Goal: Information Seeking & Learning: Learn about a topic

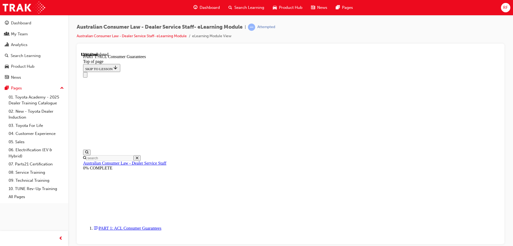
scroll to position [836, 0]
drag, startPoint x: 322, startPoint y: 91, endPoint x: 379, endPoint y: 94, distance: 56.5
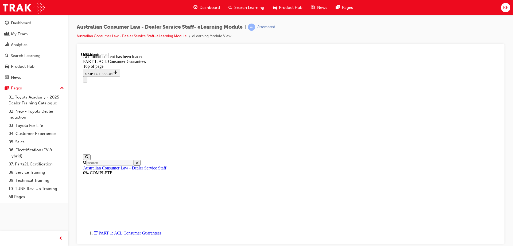
scroll to position [1021, 0]
drag, startPoint x: 264, startPoint y: 115, endPoint x: 383, endPoint y: 121, distance: 118.8
drag, startPoint x: 399, startPoint y: 115, endPoint x: 411, endPoint y: 116, distance: 11.3
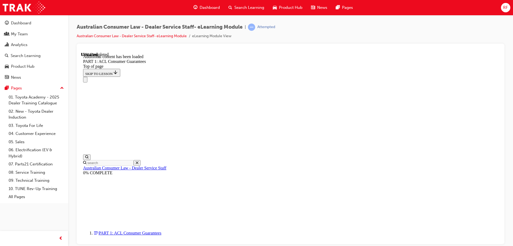
drag, startPoint x: 290, startPoint y: 123, endPoint x: 376, endPoint y: 126, distance: 86.1
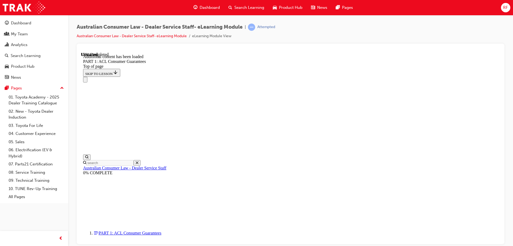
drag, startPoint x: 324, startPoint y: 125, endPoint x: 387, endPoint y: 127, distance: 62.8
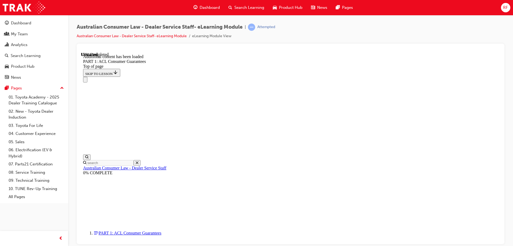
drag, startPoint x: 269, startPoint y: 132, endPoint x: 383, endPoint y: 132, distance: 113.8
drag, startPoint x: 382, startPoint y: 133, endPoint x: 410, endPoint y: 133, distance: 27.5
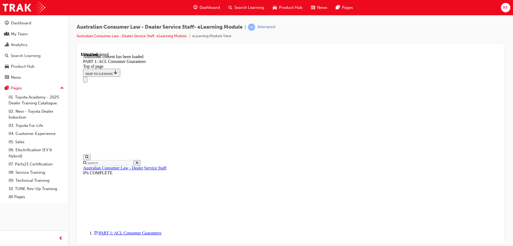
drag, startPoint x: 251, startPoint y: 124, endPoint x: 308, endPoint y: 125, distance: 56.4
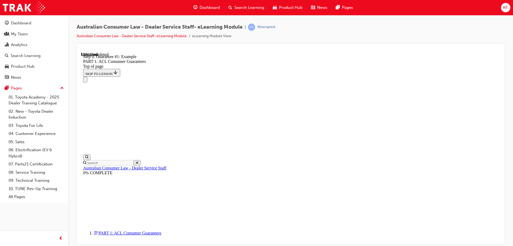
drag, startPoint x: 313, startPoint y: 122, endPoint x: 398, endPoint y: 124, distance: 84.7
drag, startPoint x: 266, startPoint y: 130, endPoint x: 344, endPoint y: 131, distance: 77.2
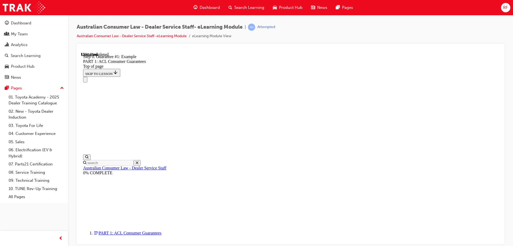
drag, startPoint x: 359, startPoint y: 131, endPoint x: 387, endPoint y: 132, distance: 28.9
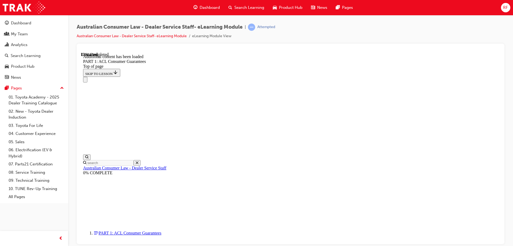
scroll to position [1349, 0]
drag, startPoint x: 350, startPoint y: 122, endPoint x: 397, endPoint y: 127, distance: 46.7
drag, startPoint x: 427, startPoint y: 123, endPoint x: 442, endPoint y: 123, distance: 14.7
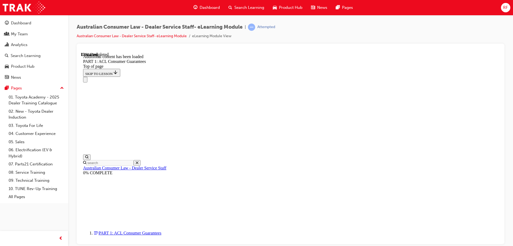
drag, startPoint x: 338, startPoint y: 131, endPoint x: 398, endPoint y: 134, distance: 60.2
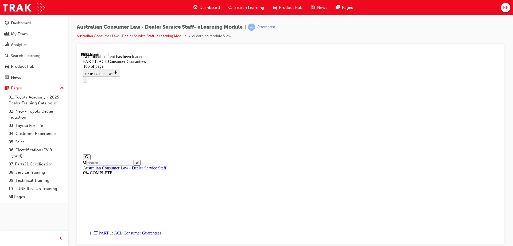
drag, startPoint x: 375, startPoint y: 131, endPoint x: 435, endPoint y: 133, distance: 59.3
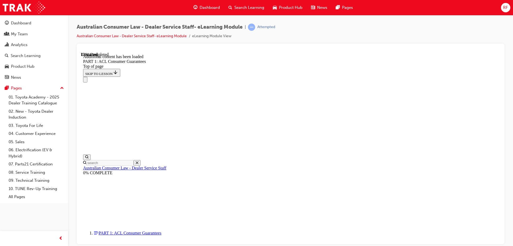
drag, startPoint x: 282, startPoint y: 82, endPoint x: 382, endPoint y: 88, distance: 100.4
